Goal: Transaction & Acquisition: Purchase product/service

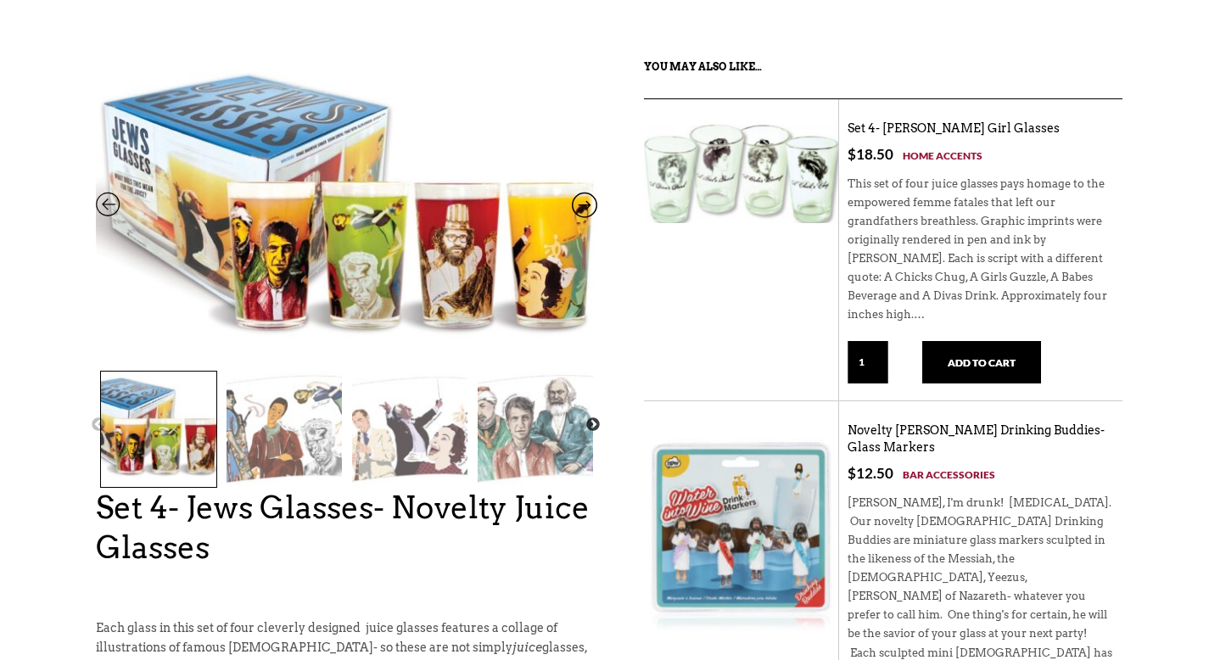
scroll to position [140, 0]
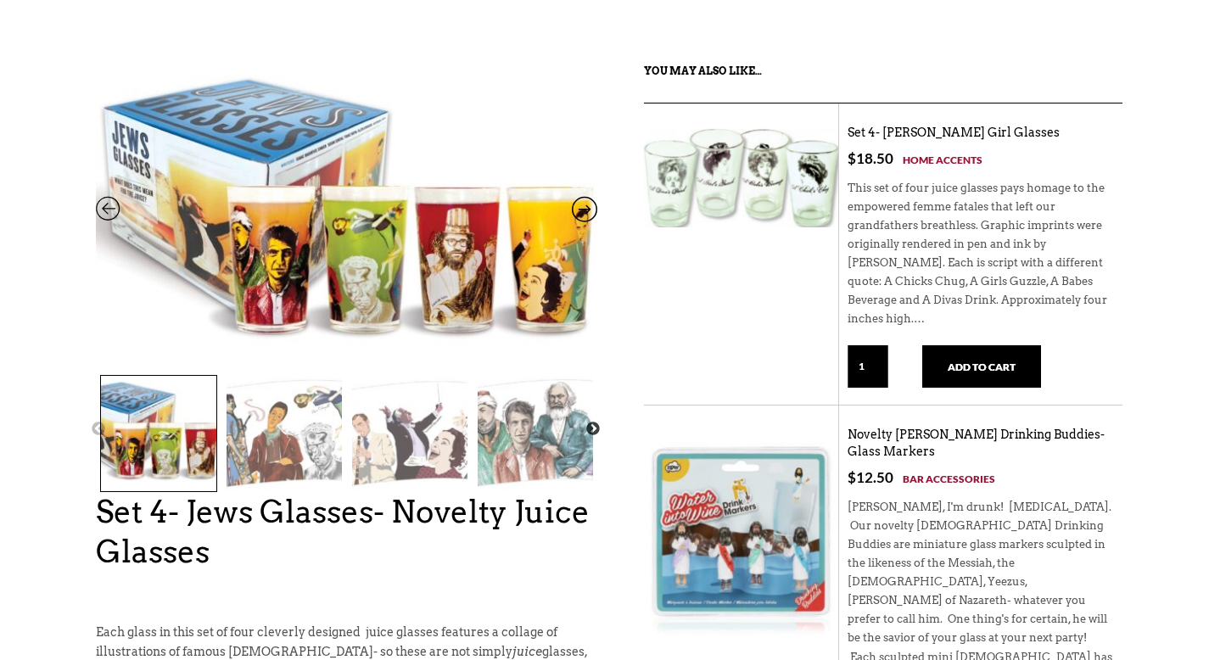
click at [271, 420] on img at bounding box center [284, 433] width 115 height 115
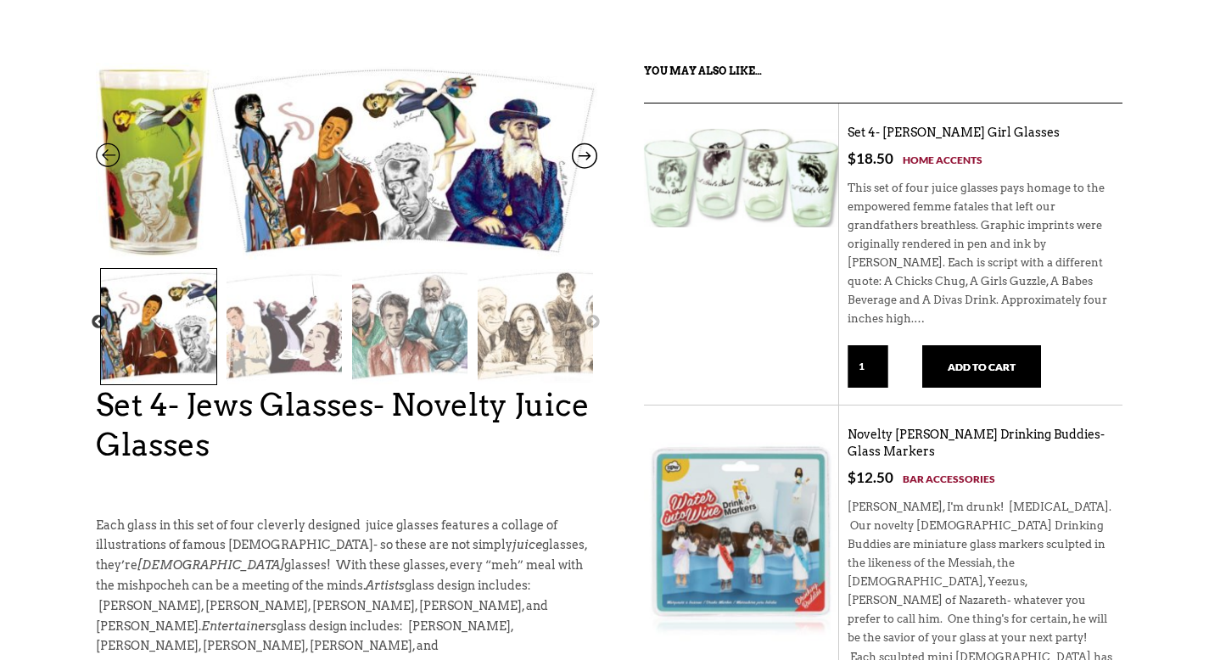
click at [311, 340] on img at bounding box center [284, 326] width 115 height 115
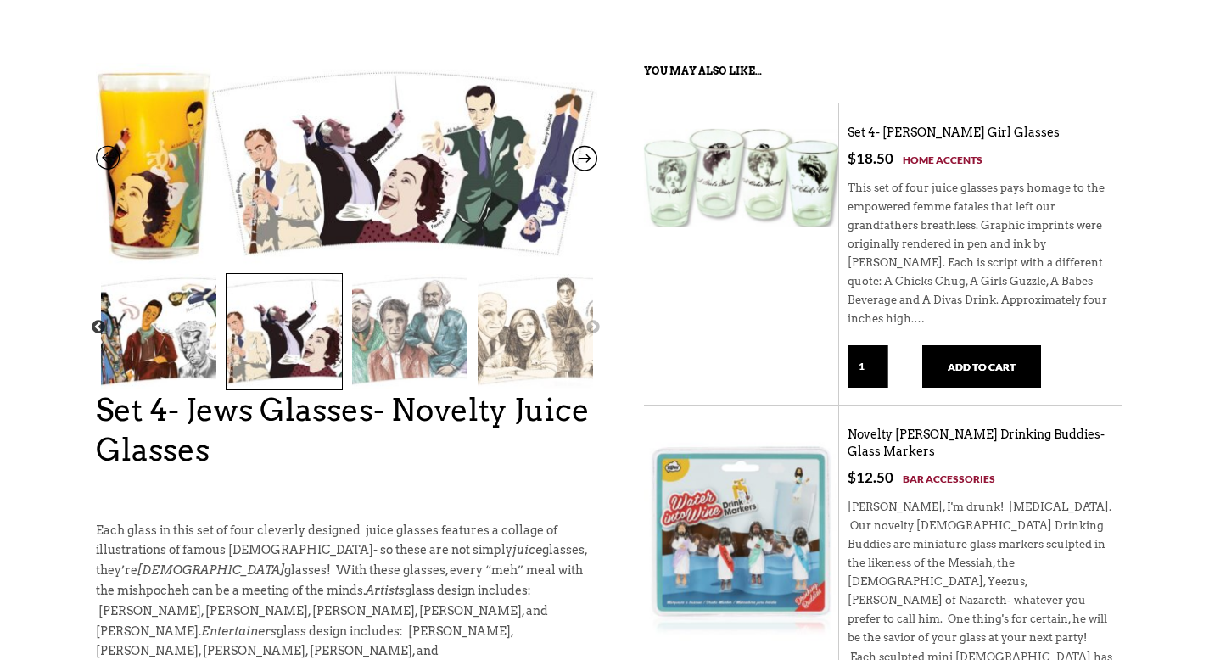
click at [397, 342] on img at bounding box center [409, 331] width 115 height 115
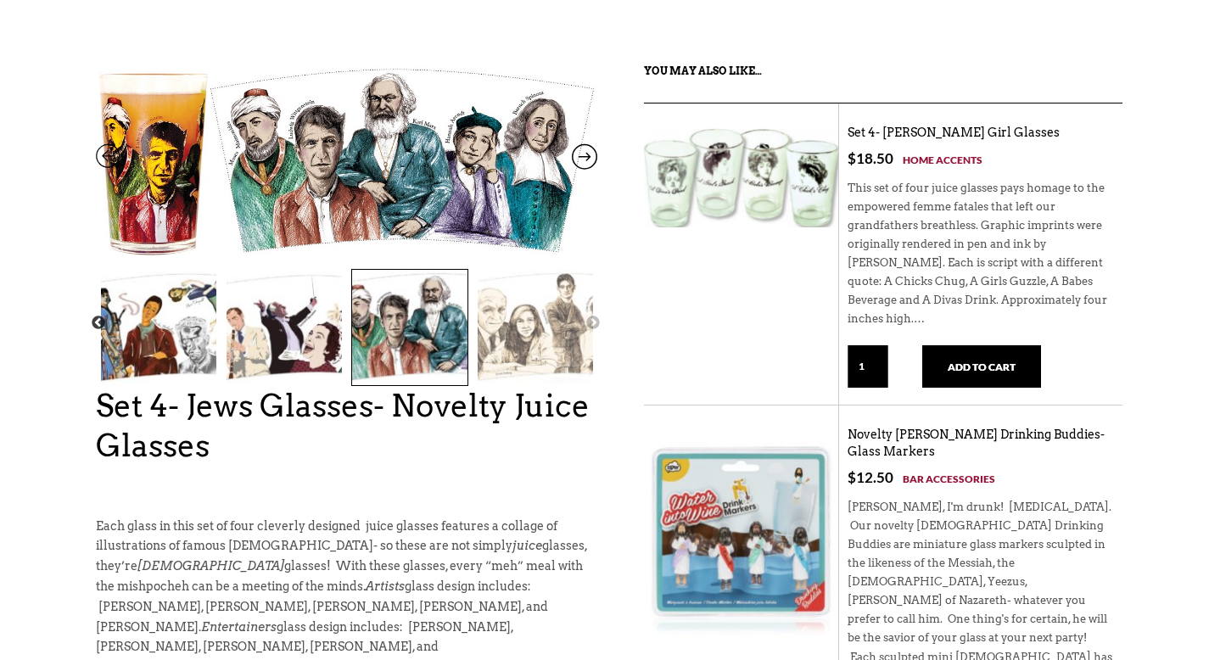
click at [521, 328] on img at bounding box center [535, 327] width 115 height 115
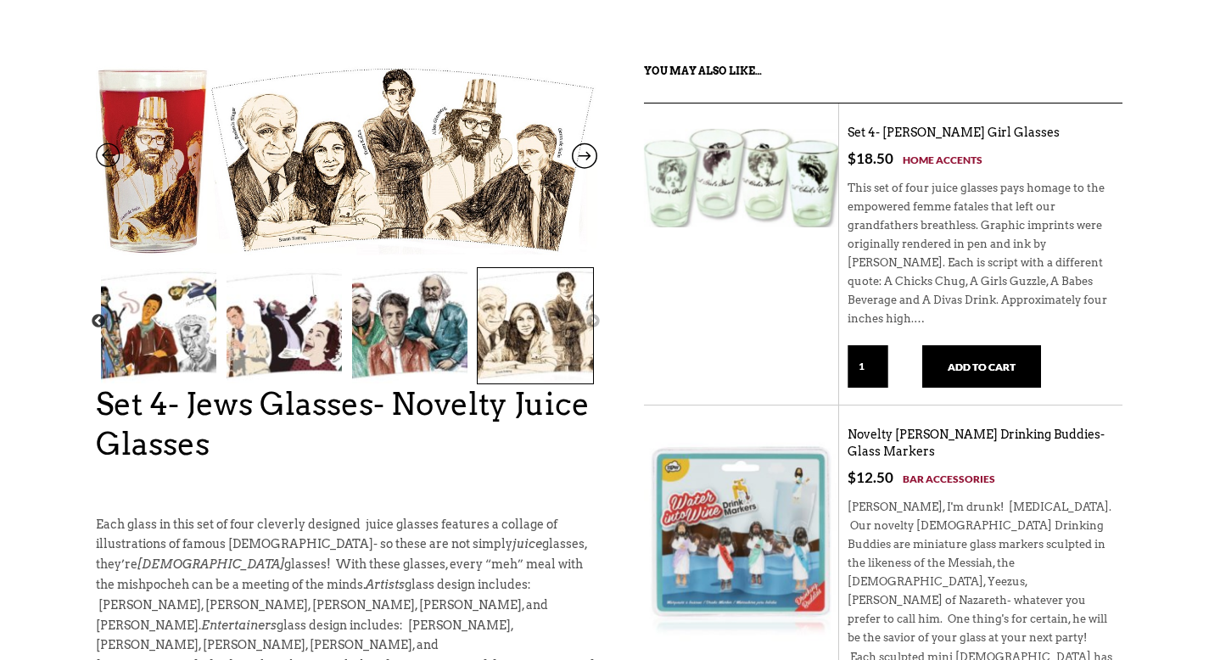
click at [379, 338] on img at bounding box center [409, 325] width 115 height 115
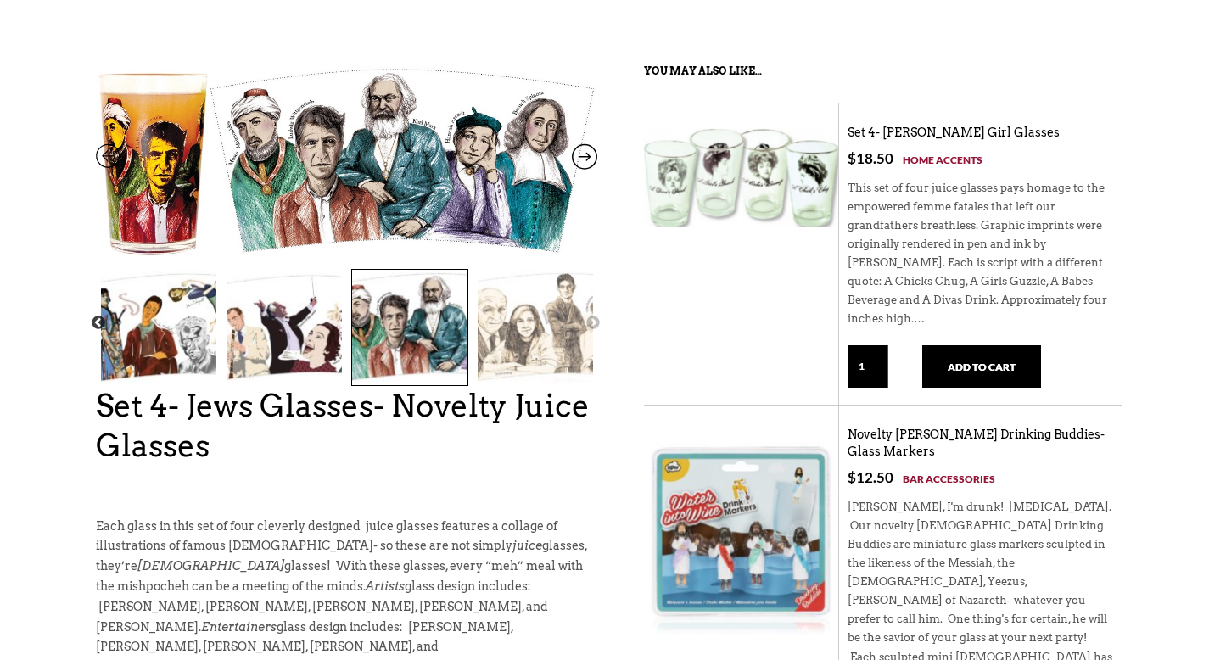
click at [258, 328] on img at bounding box center [284, 327] width 115 height 115
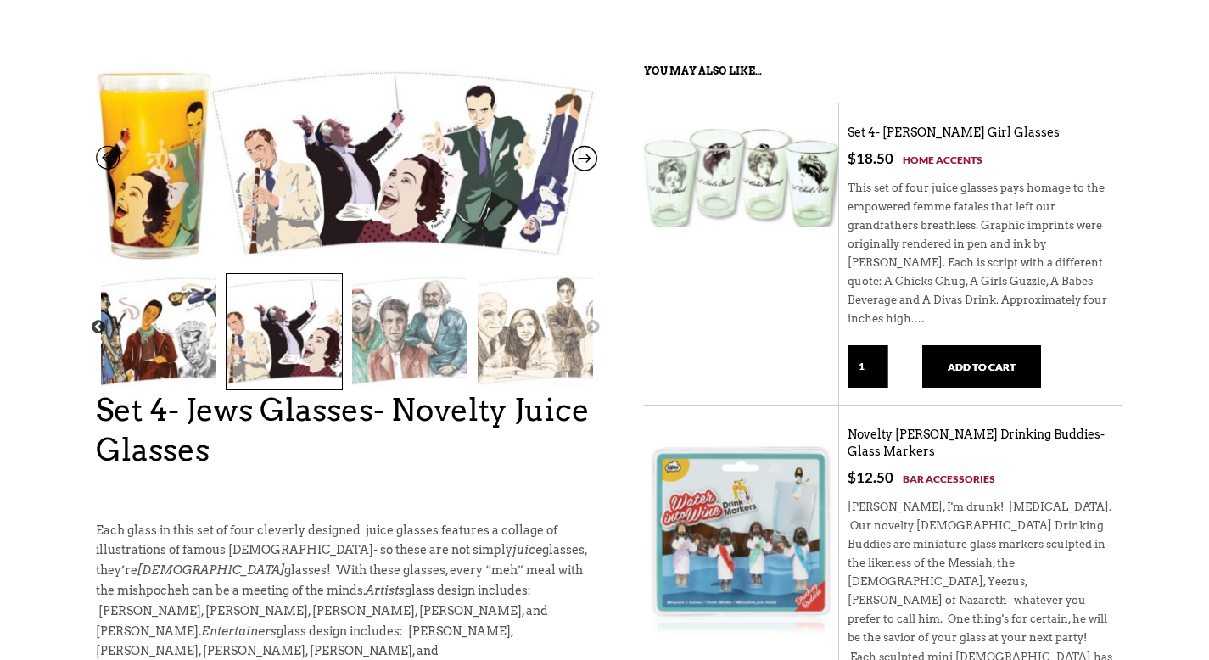
click at [166, 338] on img at bounding box center [158, 331] width 115 height 115
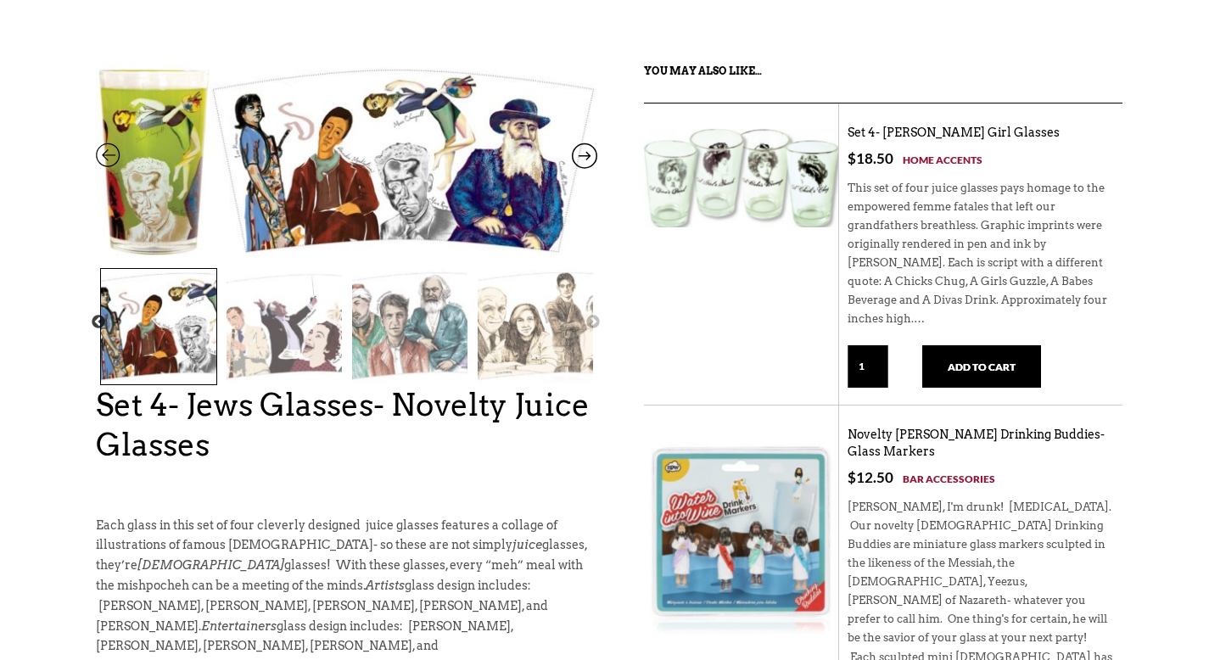
click at [524, 338] on img at bounding box center [535, 326] width 115 height 115
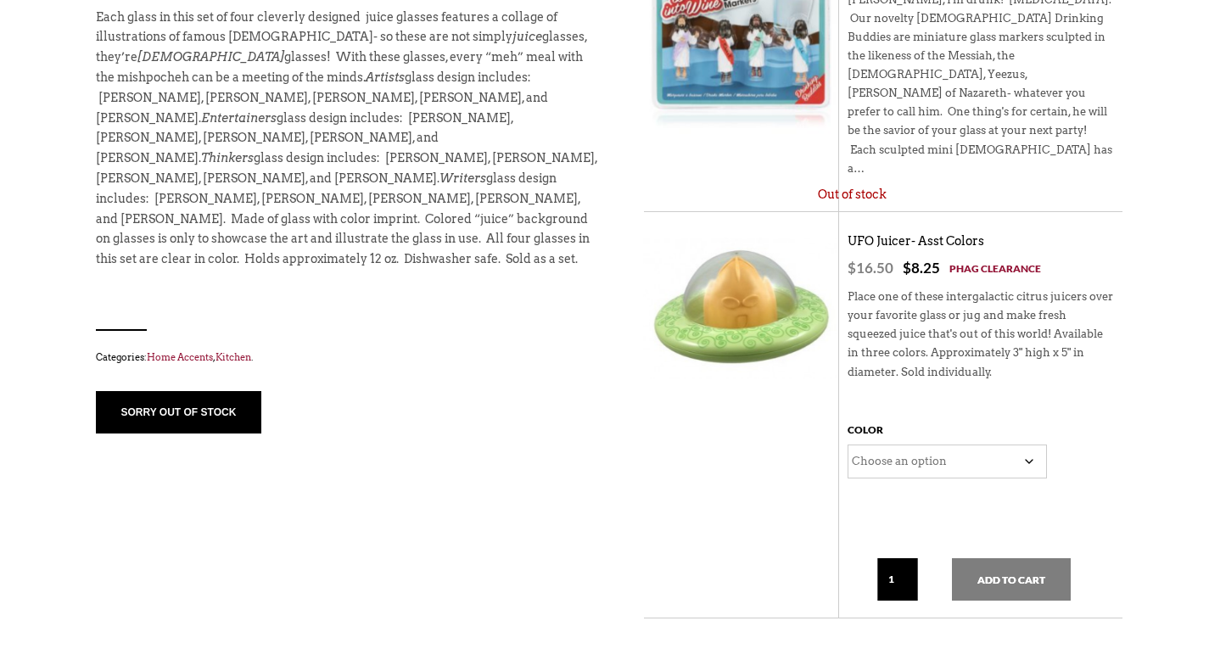
scroll to position [654, 0]
